Goal: Information Seeking & Learning: Learn about a topic

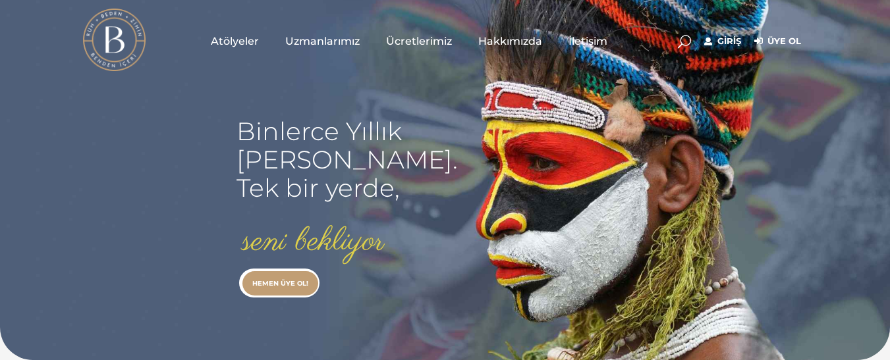
click at [239, 42] on span "Atölyeler" at bounding box center [235, 41] width 48 height 15
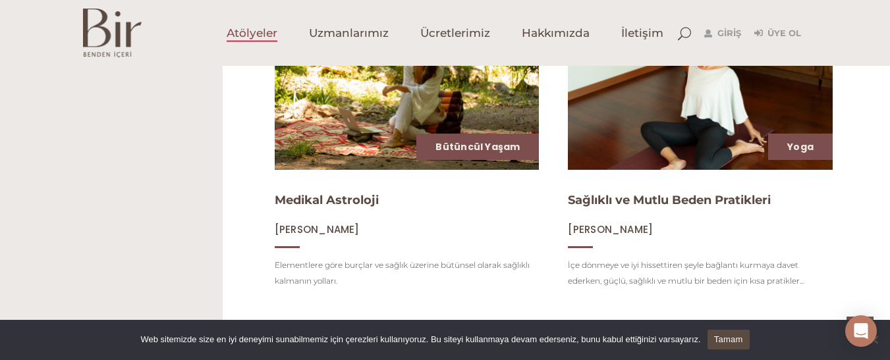
scroll to position [870, 0]
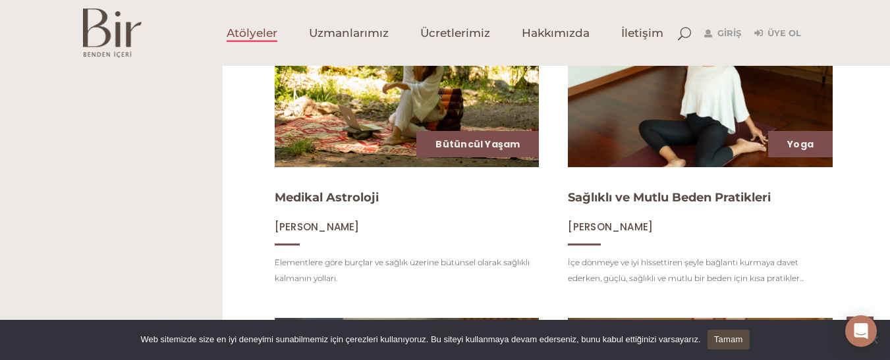
click at [695, 117] on img at bounding box center [700, 93] width 273 height 154
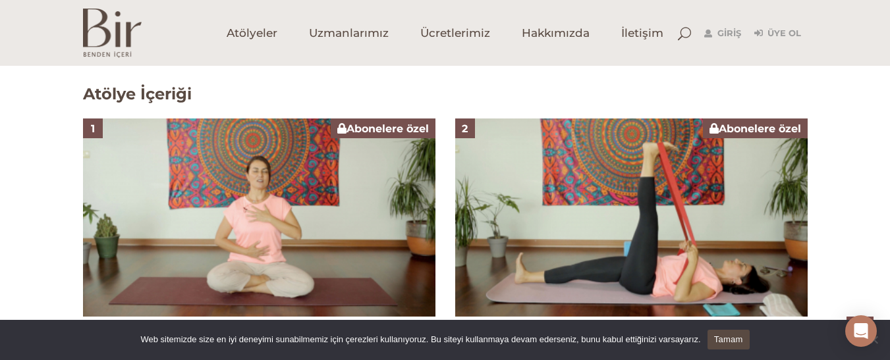
scroll to position [752, 0]
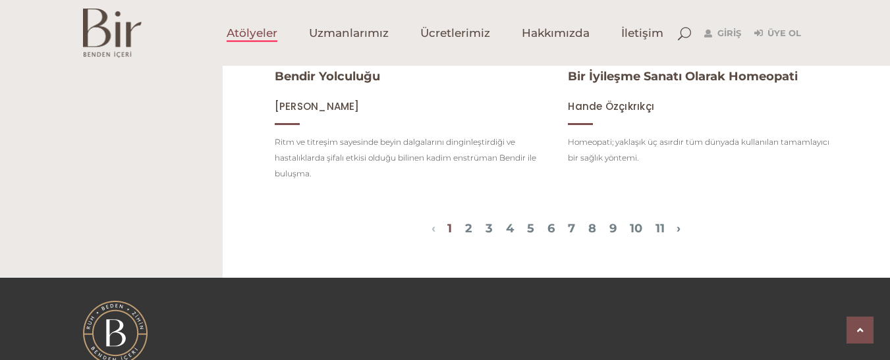
scroll to position [1608, 0]
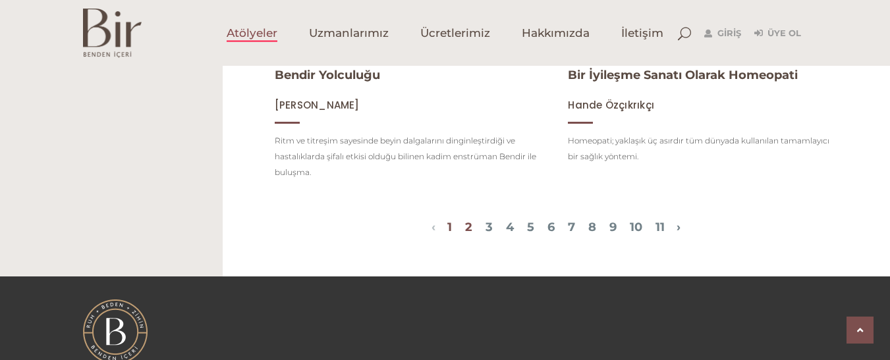
click at [465, 221] on link "2" at bounding box center [468, 227] width 7 height 14
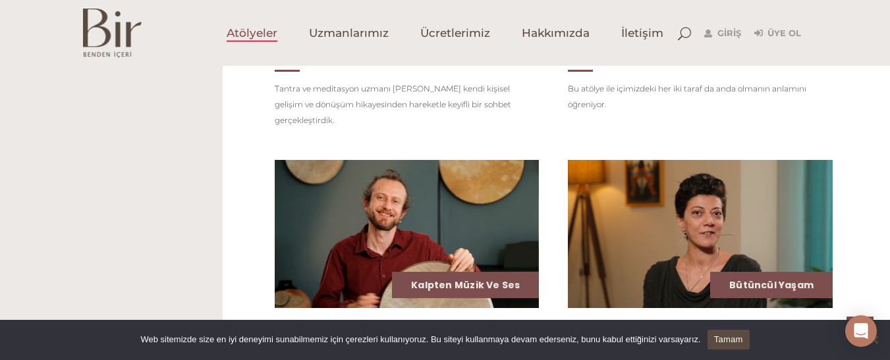
scroll to position [1318, 0]
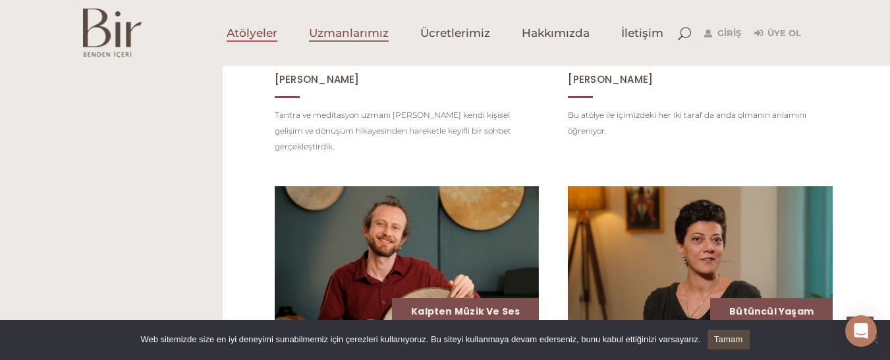
click at [347, 31] on span "Uzmanlarımız" at bounding box center [349, 33] width 80 height 15
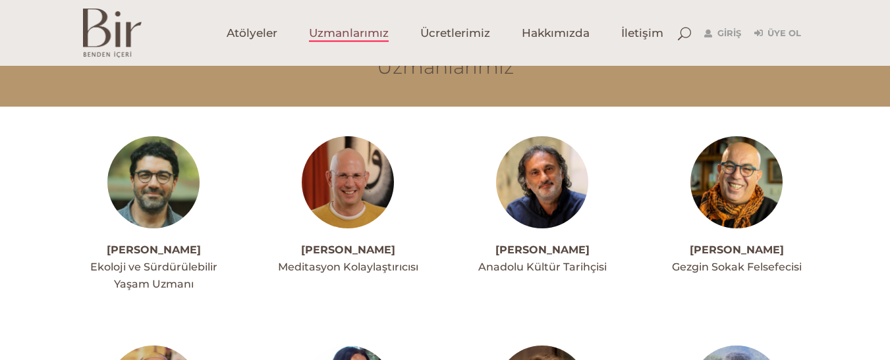
scroll to position [79, 0]
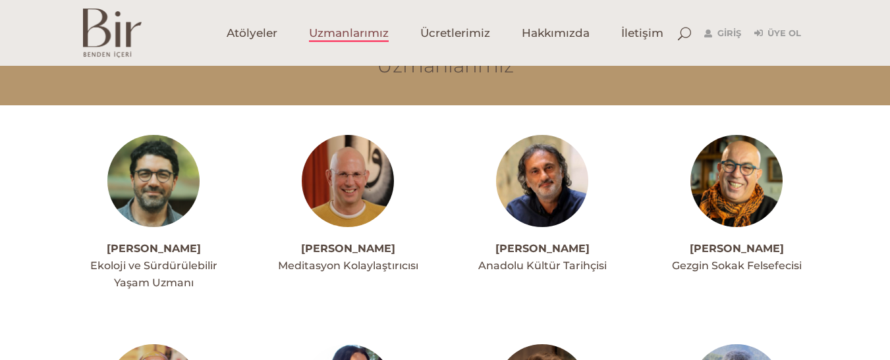
click at [346, 245] on link "[PERSON_NAME]" at bounding box center [348, 248] width 94 height 13
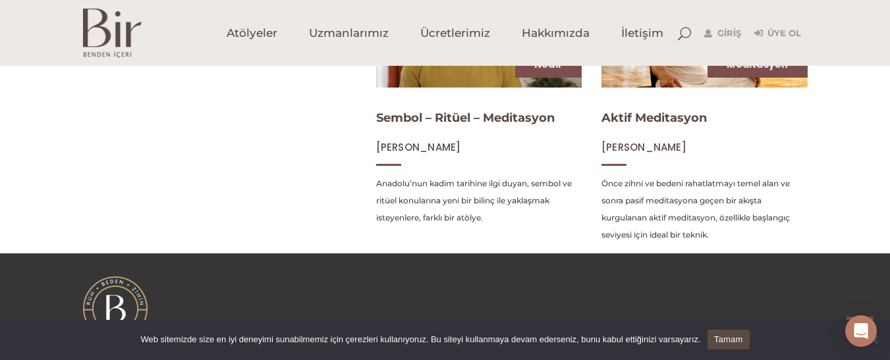
scroll to position [606, 0]
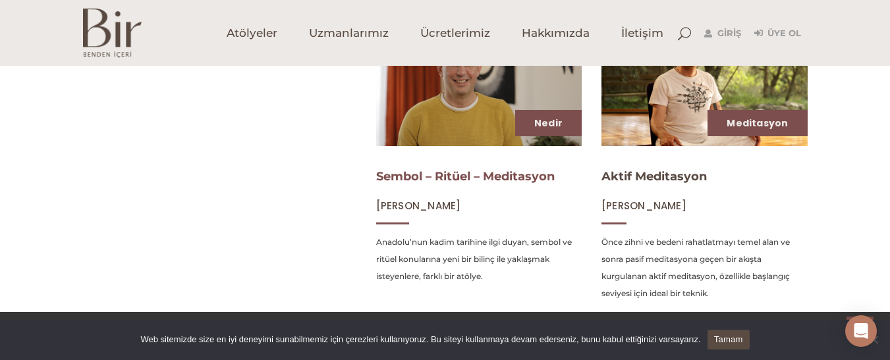
click at [536, 180] on link "Sembol – Ritüel – Meditasyon" at bounding box center [465, 176] width 179 height 14
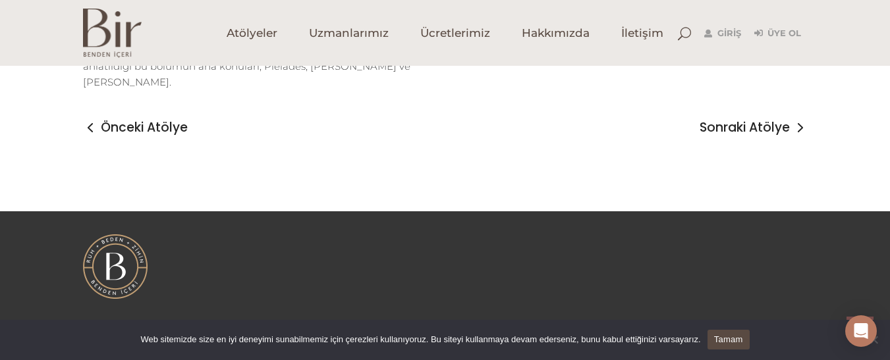
scroll to position [2078, 0]
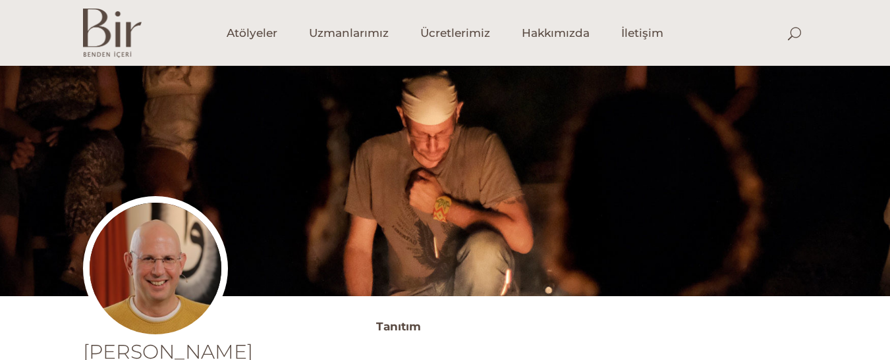
scroll to position [606, 0]
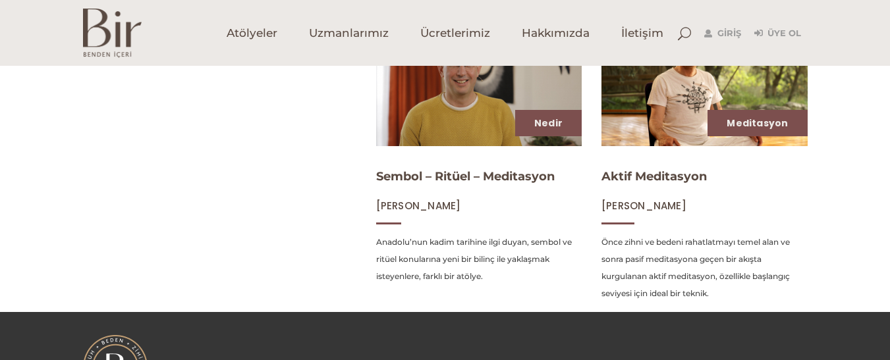
click at [652, 90] on img at bounding box center [704, 87] width 212 height 119
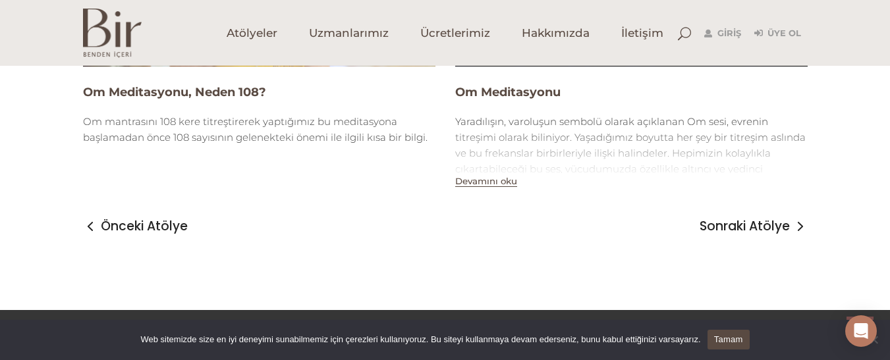
scroll to position [1981, 0]
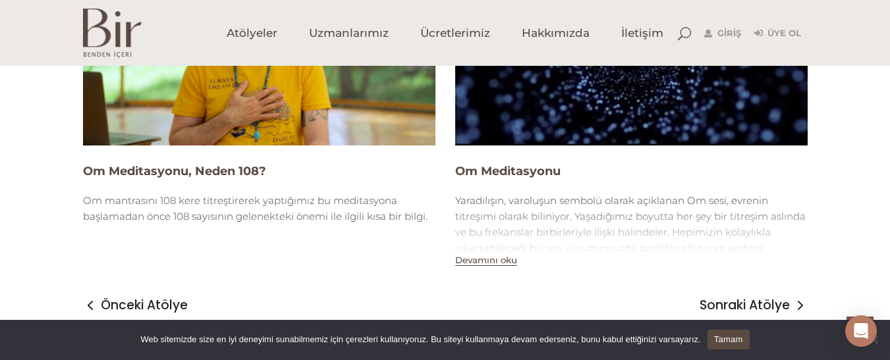
click at [291, 103] on img at bounding box center [259, 46] width 353 height 198
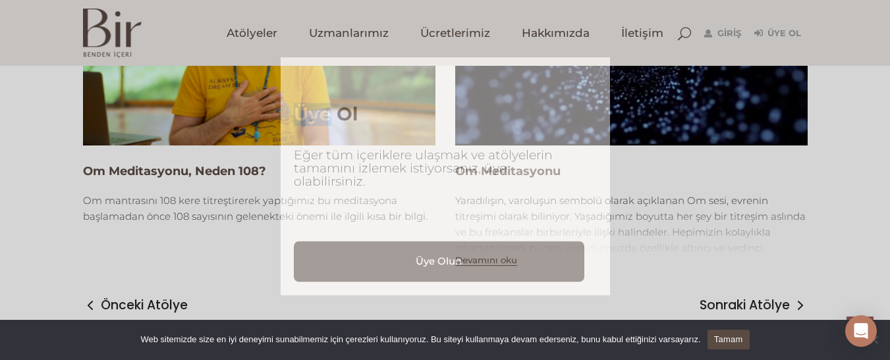
click at [291, 103] on div "Üye Ol Eğer tüm içeriklere ulaşmak ve atölyelerin tamamını izlemek istiyorsanız…" at bounding box center [445, 176] width 329 height 238
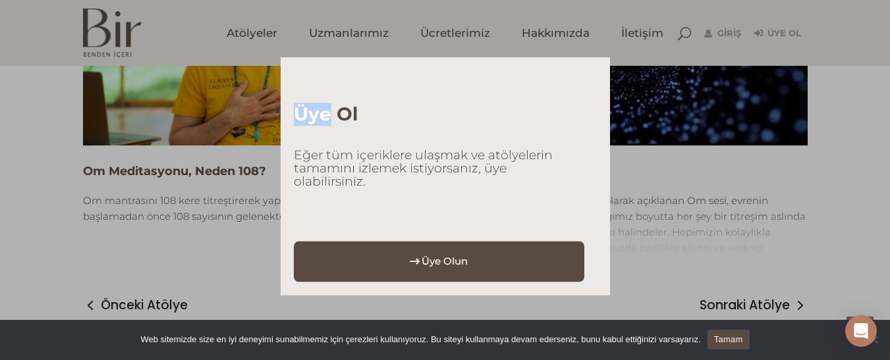
click at [438, 249] on link "Üye Olun" at bounding box center [439, 261] width 291 height 41
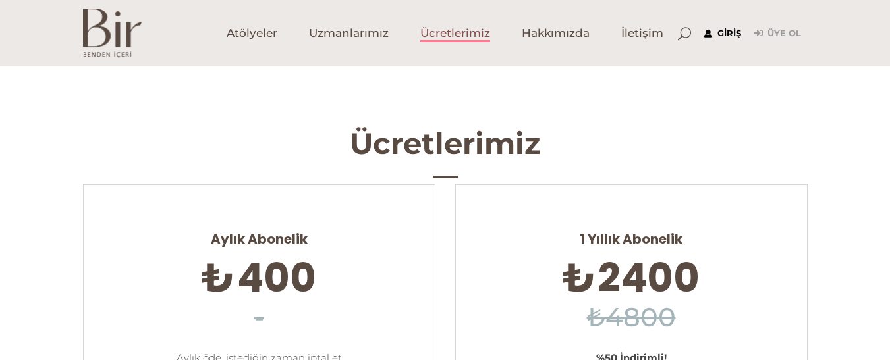
type input "[EMAIL_ADDRESS][DOMAIN_NAME]"
click at [726, 34] on link "Giriş" at bounding box center [722, 34] width 37 height 16
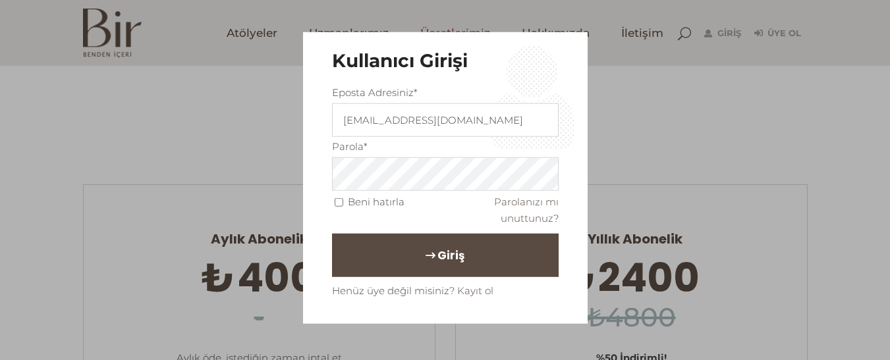
click at [500, 268] on button "Giriş" at bounding box center [445, 255] width 227 height 43
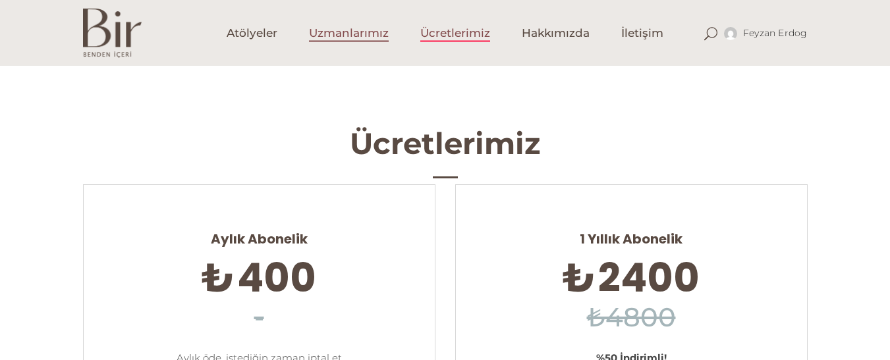
click at [320, 34] on span "Uzmanlarımız" at bounding box center [349, 33] width 80 height 15
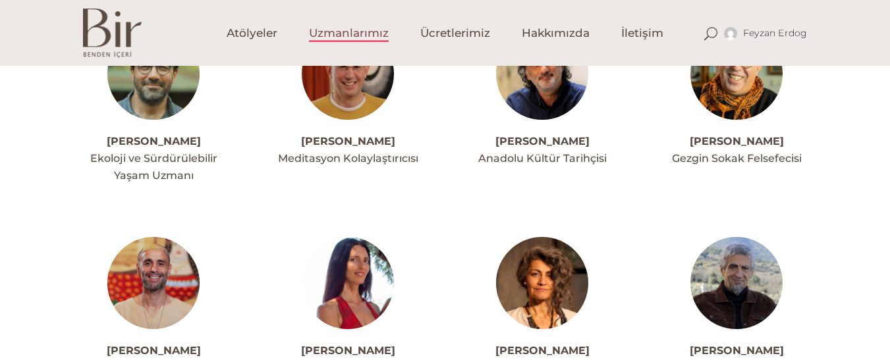
scroll to position [211, 0]
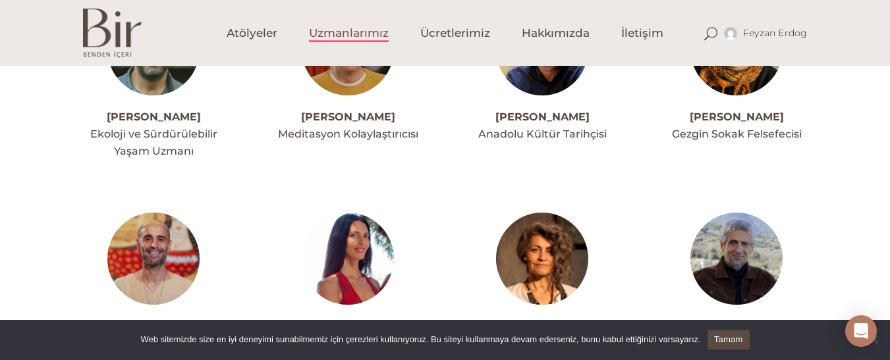
click at [365, 82] on img at bounding box center [348, 49] width 92 height 92
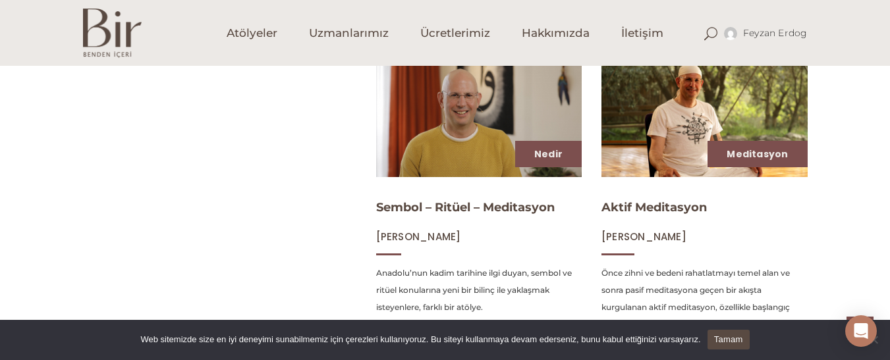
scroll to position [546, 0]
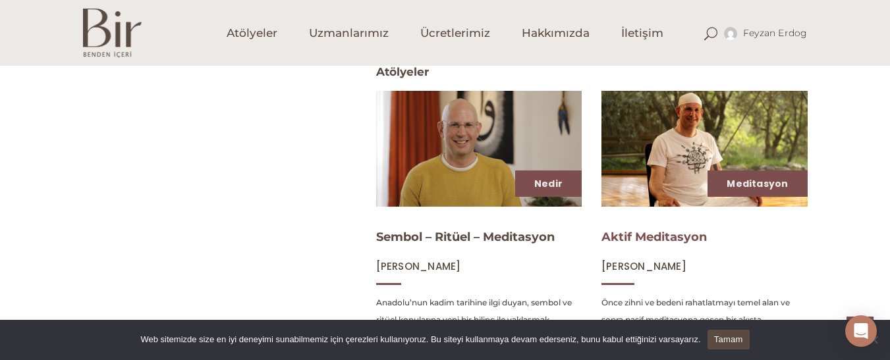
click at [670, 237] on link "Aktif Meditasyon" at bounding box center [654, 237] width 105 height 14
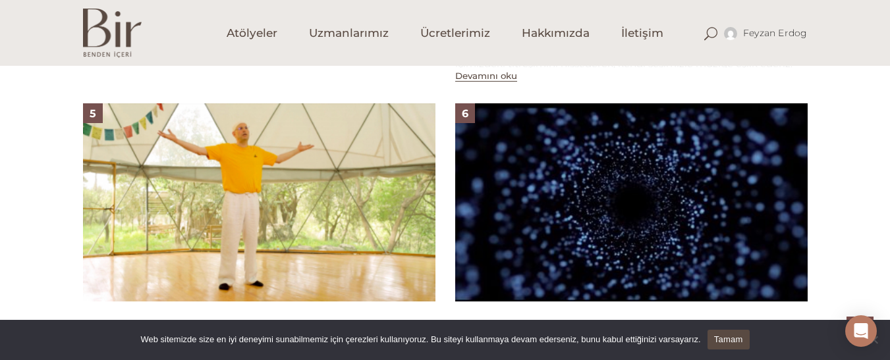
scroll to position [1394, 0]
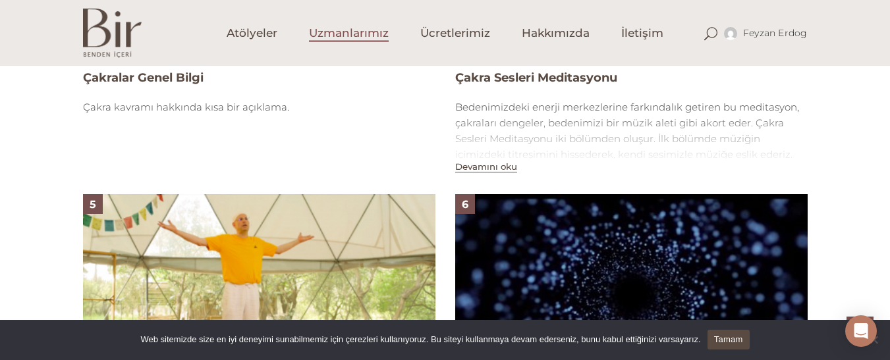
click at [342, 37] on span "Uzmanlarımız" at bounding box center [349, 33] width 80 height 15
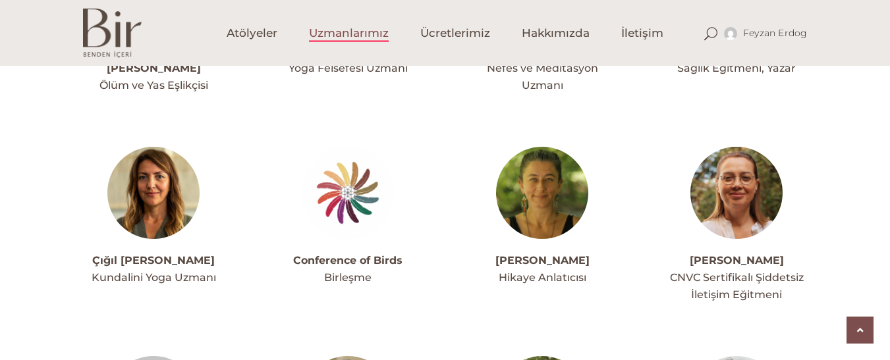
scroll to position [949, 0]
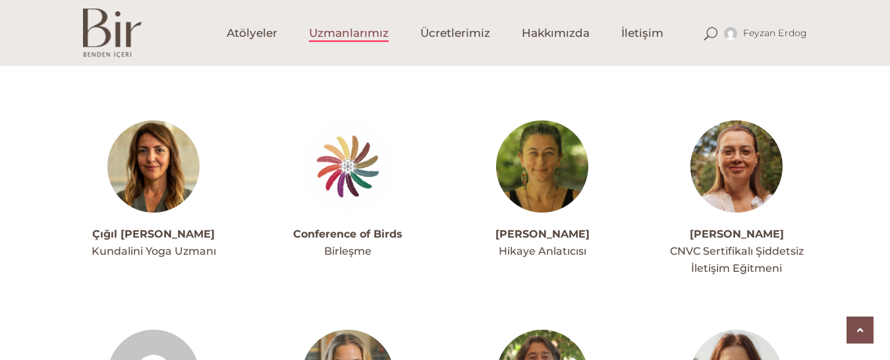
click at [725, 188] on img at bounding box center [737, 167] width 92 height 92
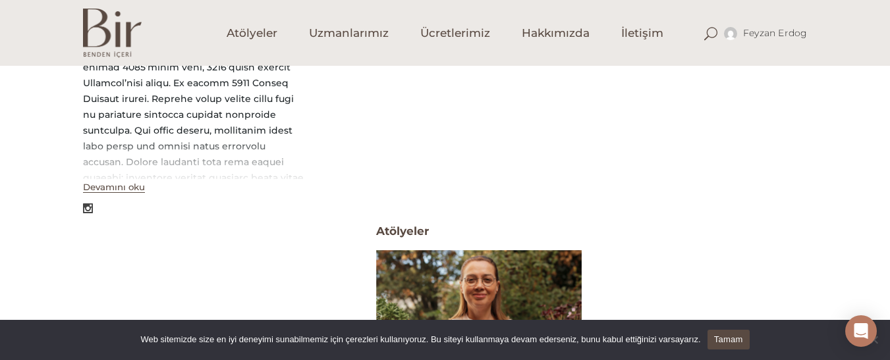
scroll to position [404, 0]
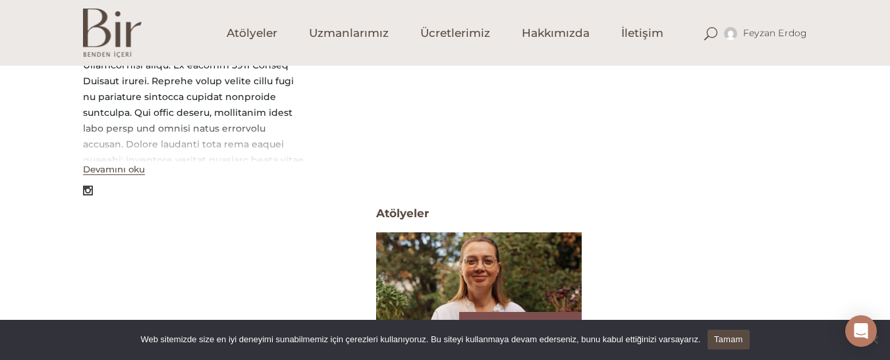
click at [443, 284] on img at bounding box center [479, 290] width 212 height 119
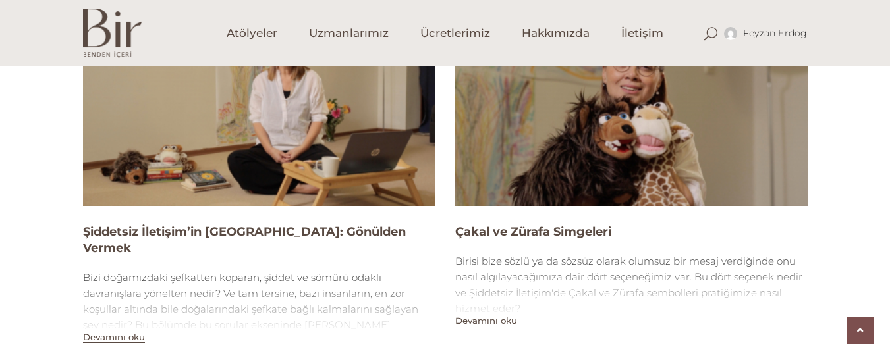
scroll to position [949, 0]
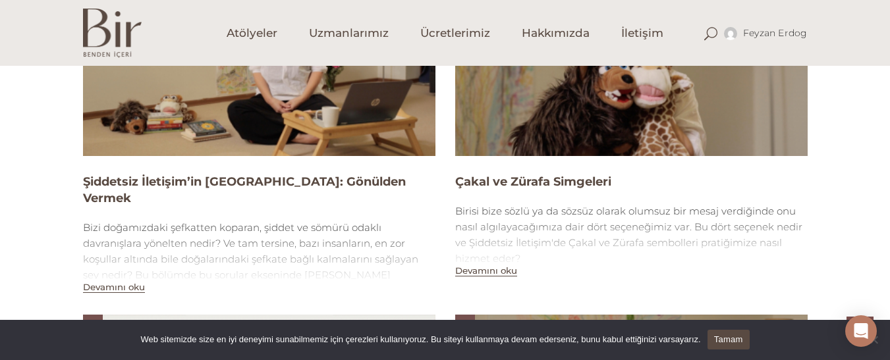
click at [235, 129] on img at bounding box center [259, 57] width 353 height 198
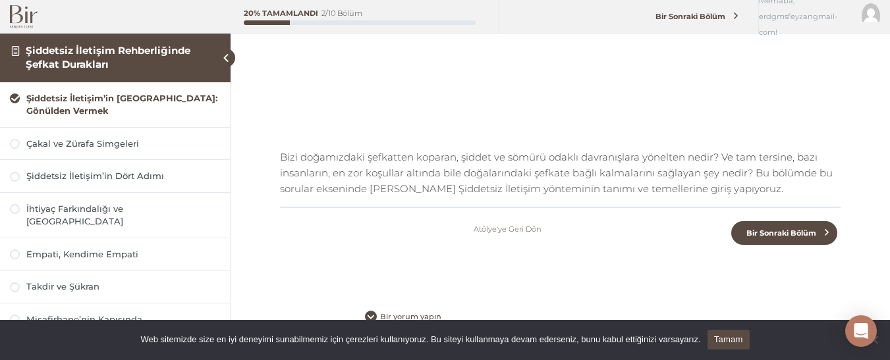
scroll to position [51, 0]
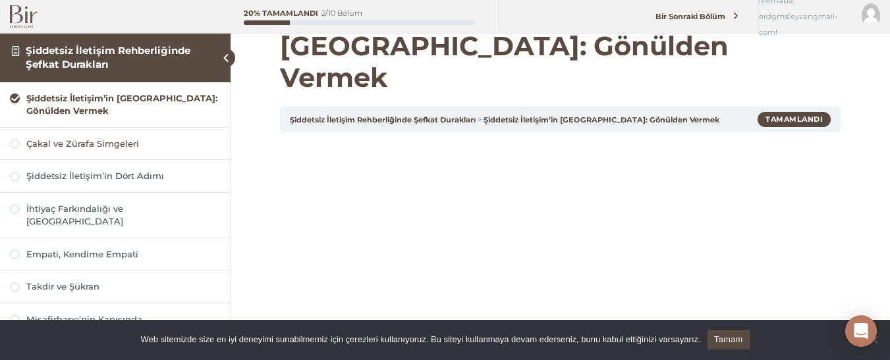
click at [94, 142] on div "Çakal ve Zürafa Simgeleri" at bounding box center [123, 144] width 194 height 13
